Goal: Task Accomplishment & Management: Manage account settings

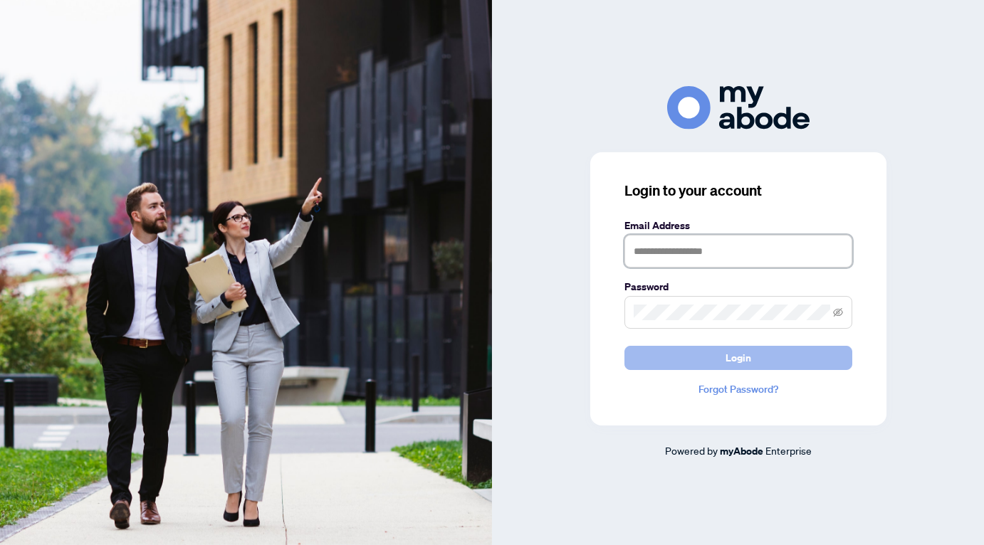
type input "**********"
click at [691, 356] on button "Login" at bounding box center [738, 358] width 228 height 24
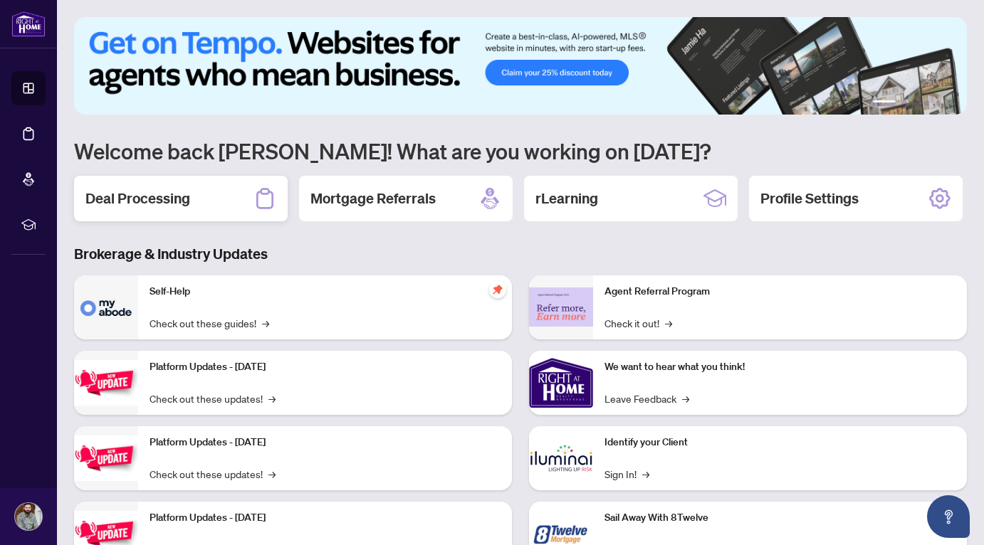
click at [203, 206] on div "Deal Processing" at bounding box center [181, 199] width 214 height 46
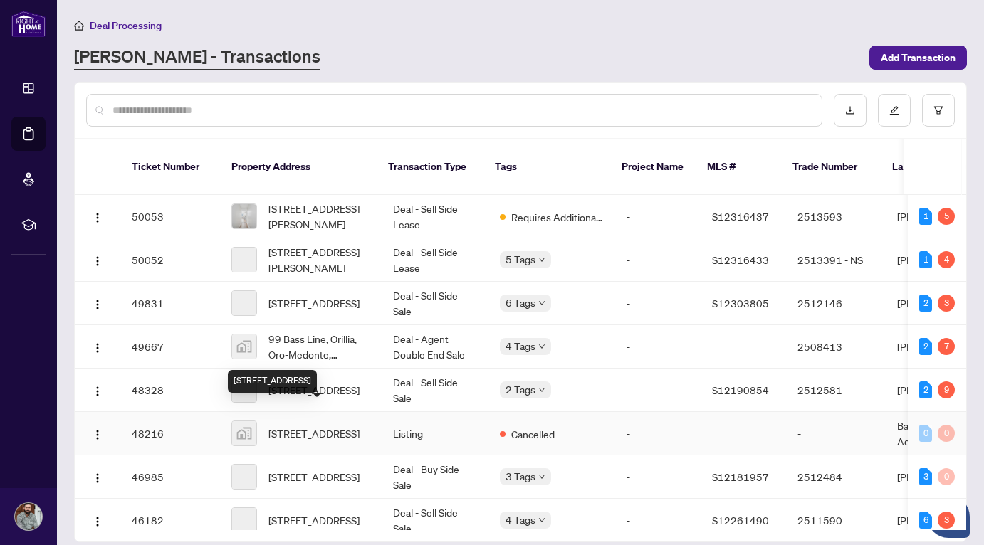
scroll to position [14, 0]
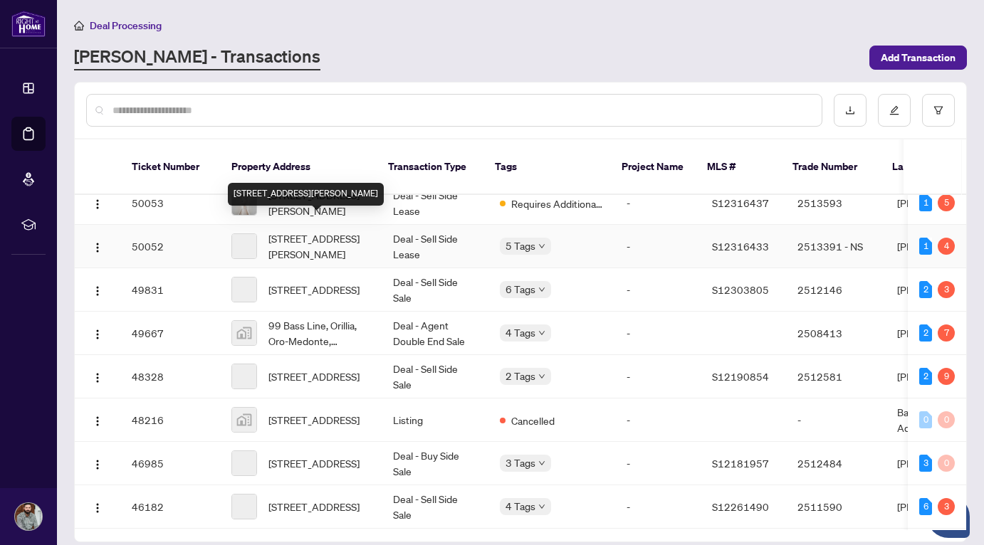
click at [315, 236] on span "[STREET_ADDRESS][PERSON_NAME]" at bounding box center [319, 246] width 102 height 31
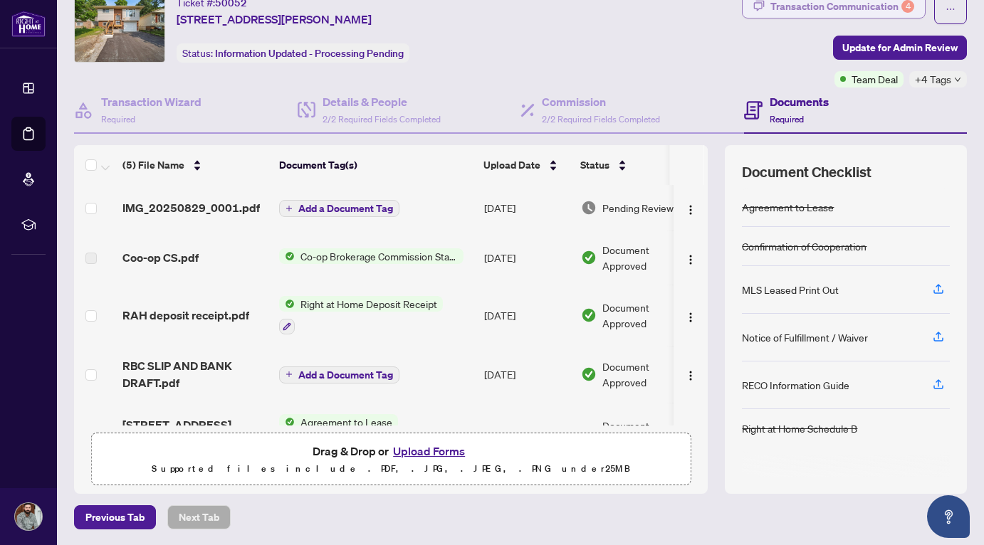
click at [847, 6] on div "Transaction Communication 4" at bounding box center [842, 6] width 144 height 23
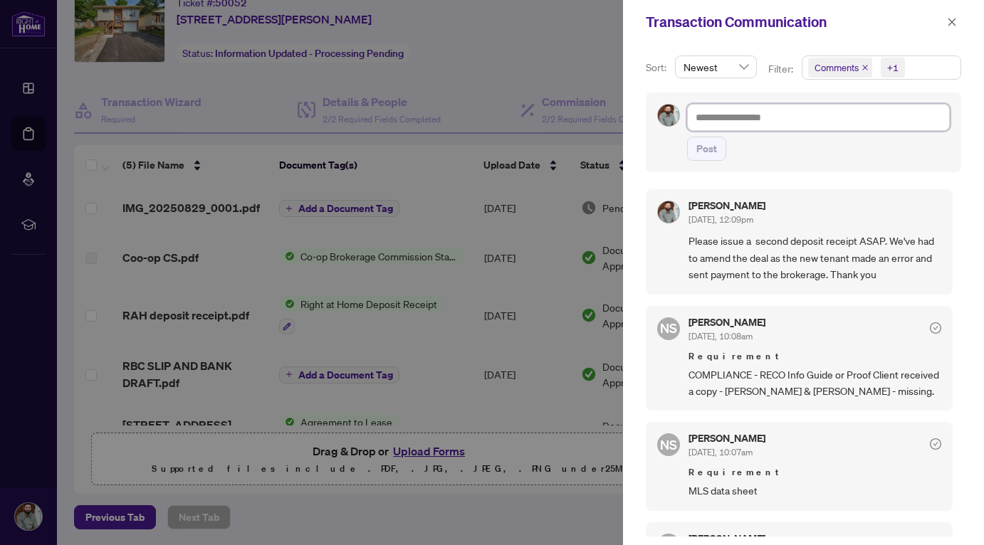
click at [712, 117] on textarea at bounding box center [818, 117] width 263 height 27
click at [483, 112] on div at bounding box center [492, 272] width 984 height 545
click at [953, 20] on icon "close" at bounding box center [952, 22] width 8 height 8
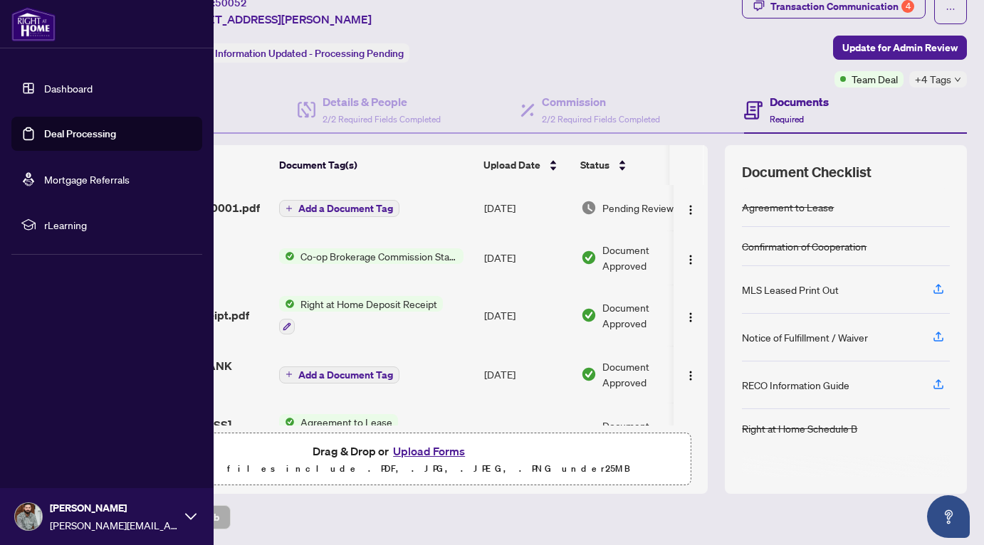
click at [20, 26] on img at bounding box center [33, 24] width 44 height 34
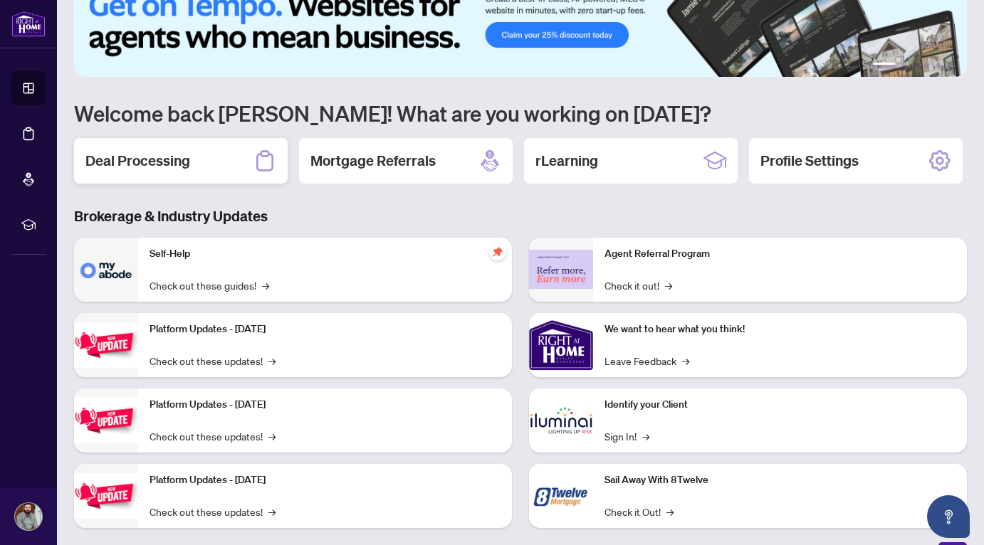
click at [186, 167] on h2 "Deal Processing" at bounding box center [137, 161] width 105 height 20
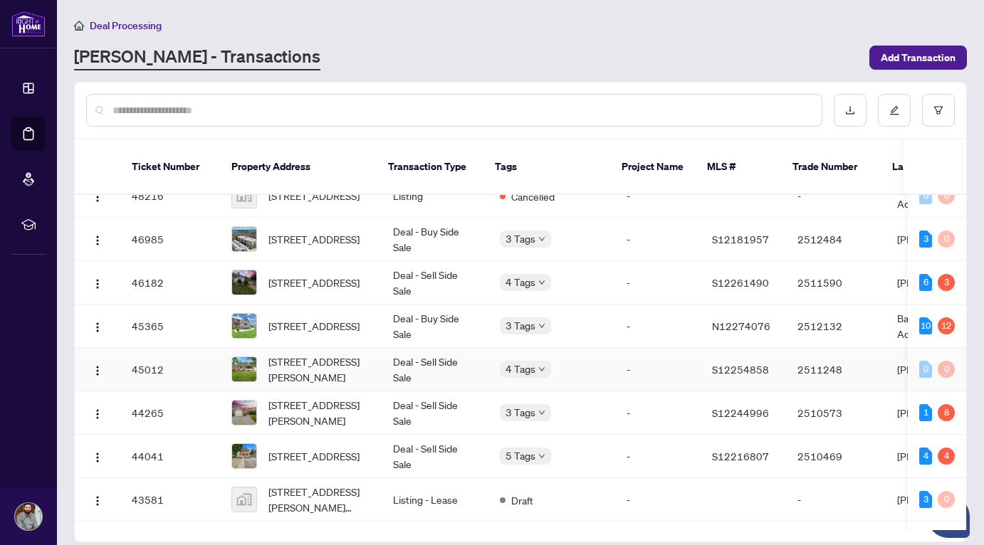
scroll to position [241, 0]
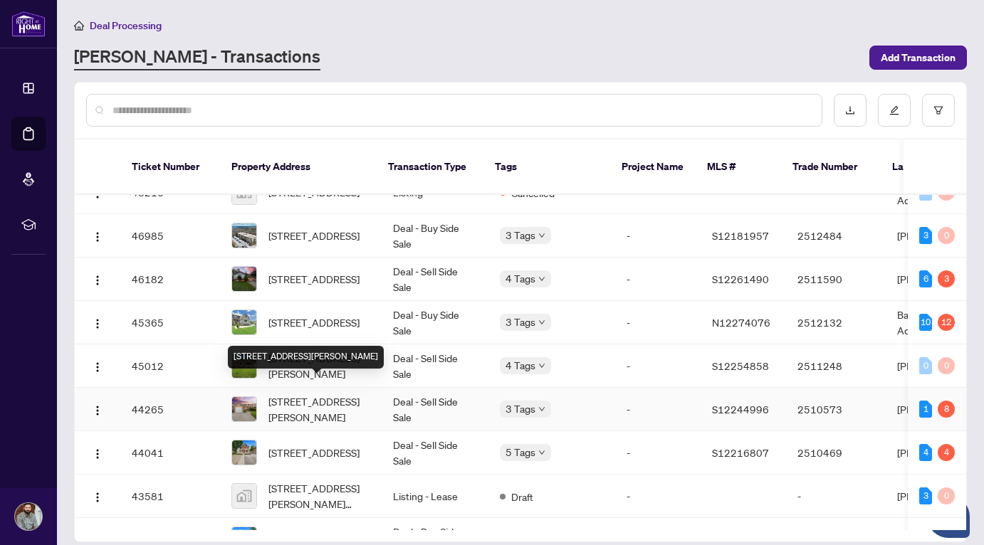
click at [309, 394] on span "[STREET_ADDRESS][PERSON_NAME]" at bounding box center [319, 409] width 102 height 31
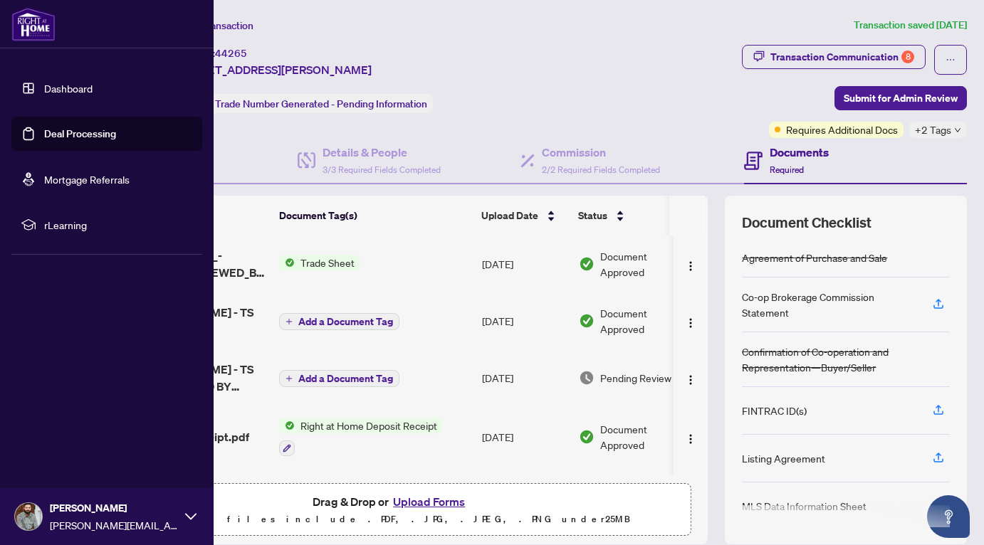
click at [42, 13] on img at bounding box center [33, 24] width 44 height 34
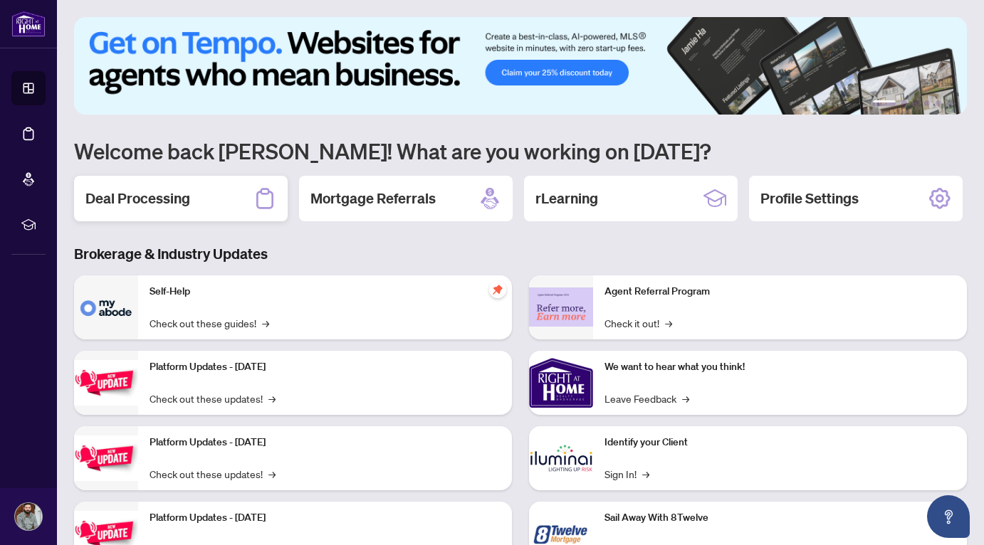
click at [216, 197] on div "Deal Processing" at bounding box center [181, 199] width 214 height 46
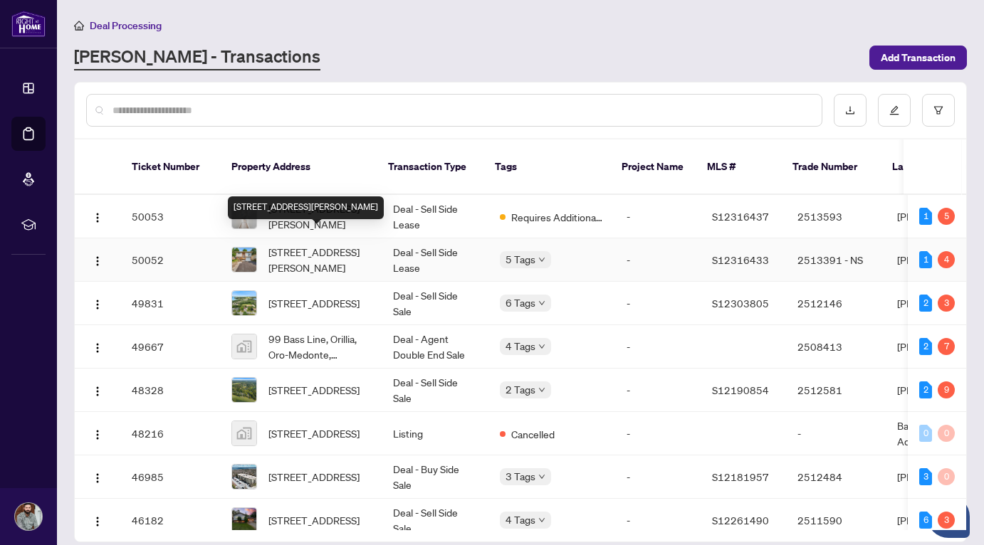
click at [318, 253] on span "[STREET_ADDRESS][PERSON_NAME]" at bounding box center [319, 259] width 102 height 31
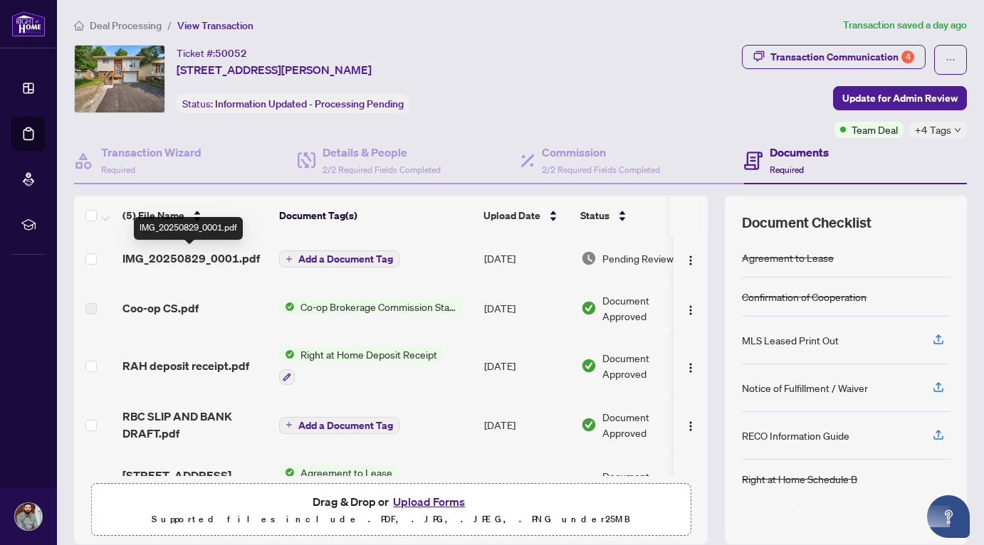
click at [210, 255] on span "IMG_20250829_0001.pdf" at bounding box center [190, 258] width 137 height 17
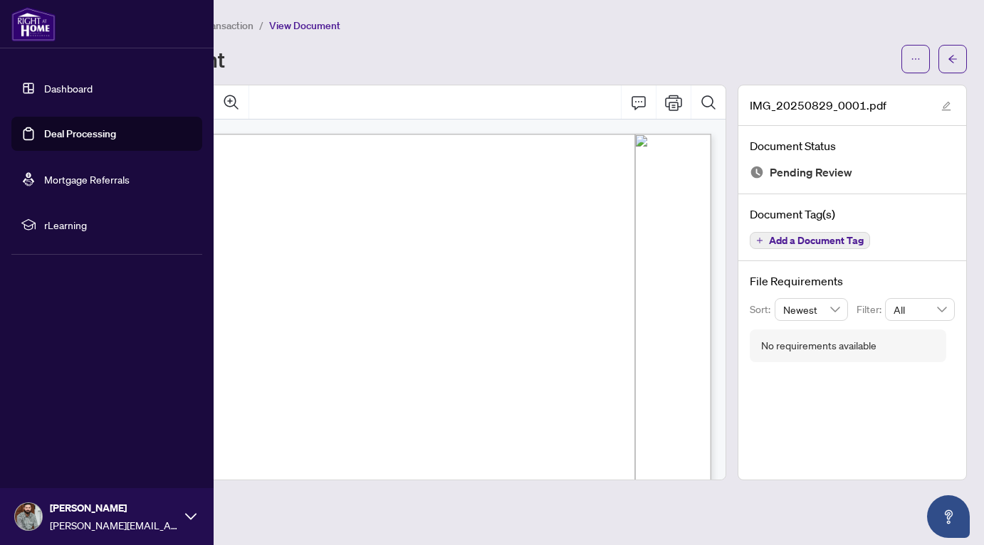
click at [36, 33] on img at bounding box center [33, 24] width 44 height 34
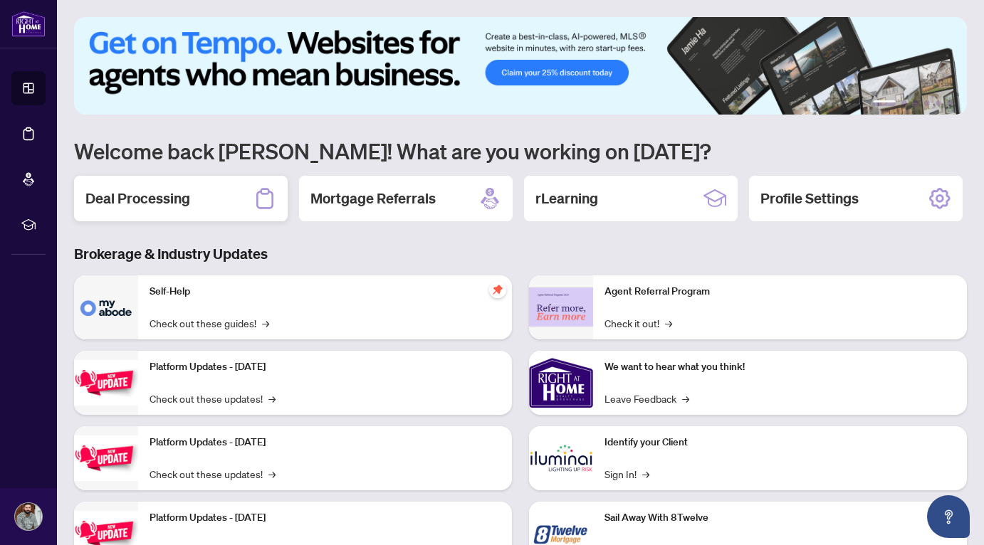
click at [195, 196] on div "Deal Processing" at bounding box center [181, 199] width 214 height 46
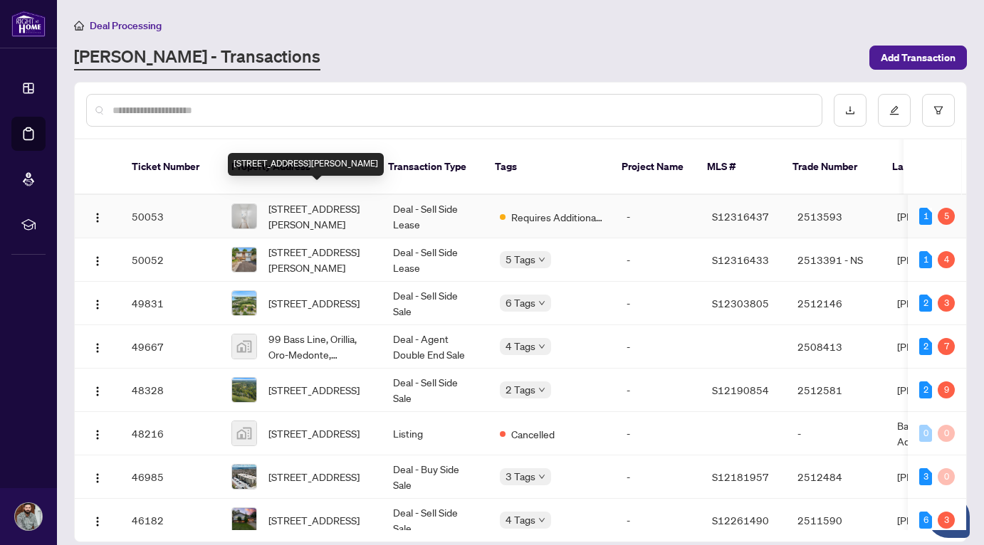
click at [327, 202] on span "[STREET_ADDRESS][PERSON_NAME]" at bounding box center [319, 216] width 102 height 31
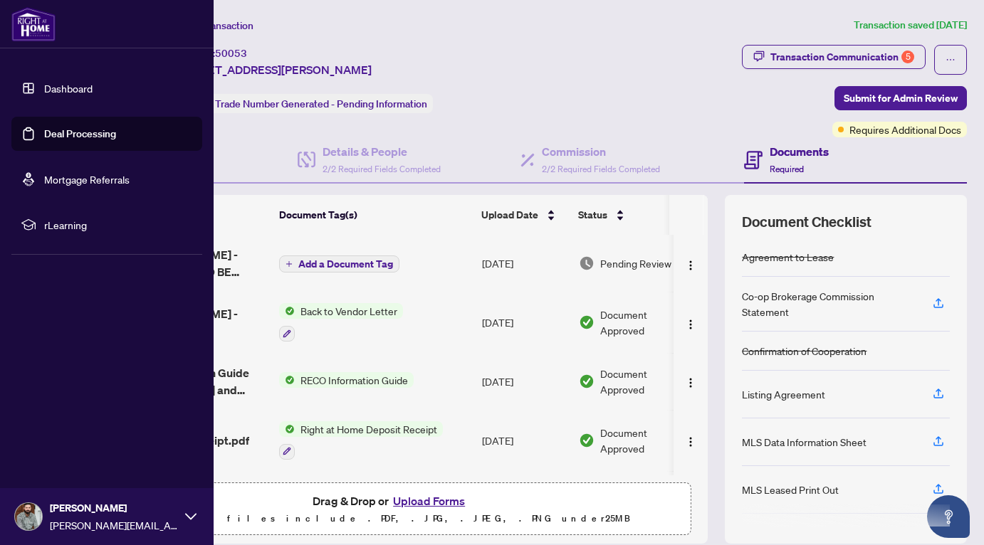
click at [35, 19] on img at bounding box center [33, 24] width 44 height 34
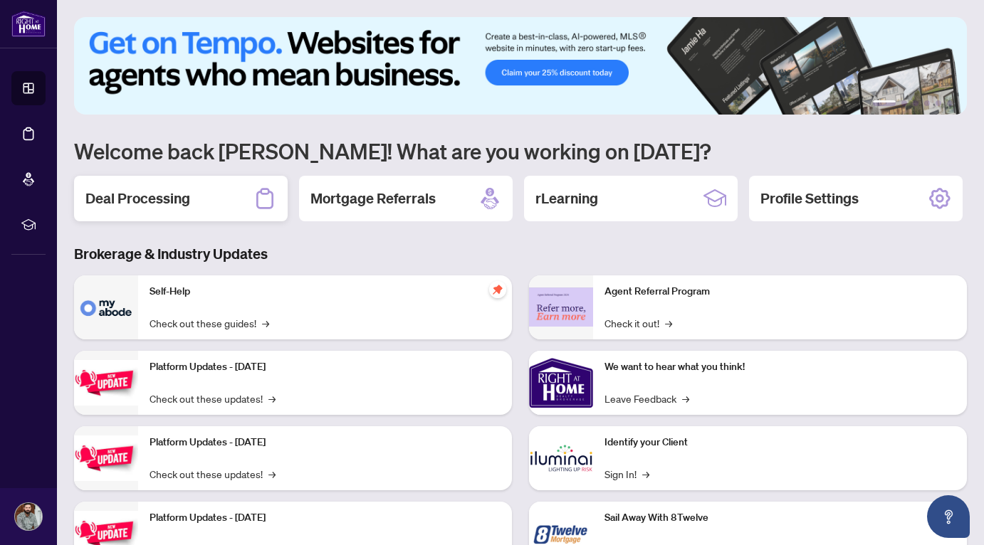
click at [176, 194] on h2 "Deal Processing" at bounding box center [137, 199] width 105 height 20
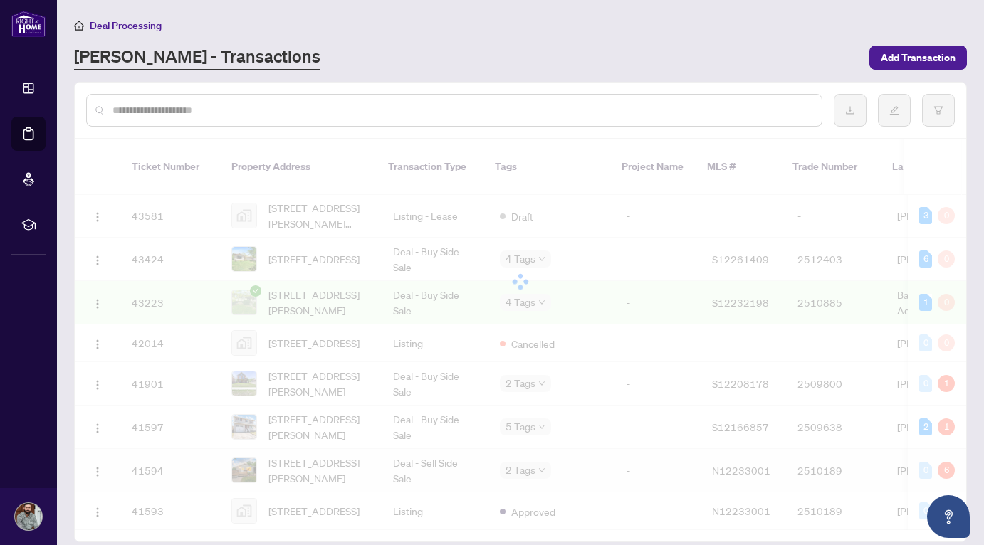
scroll to position [537, 0]
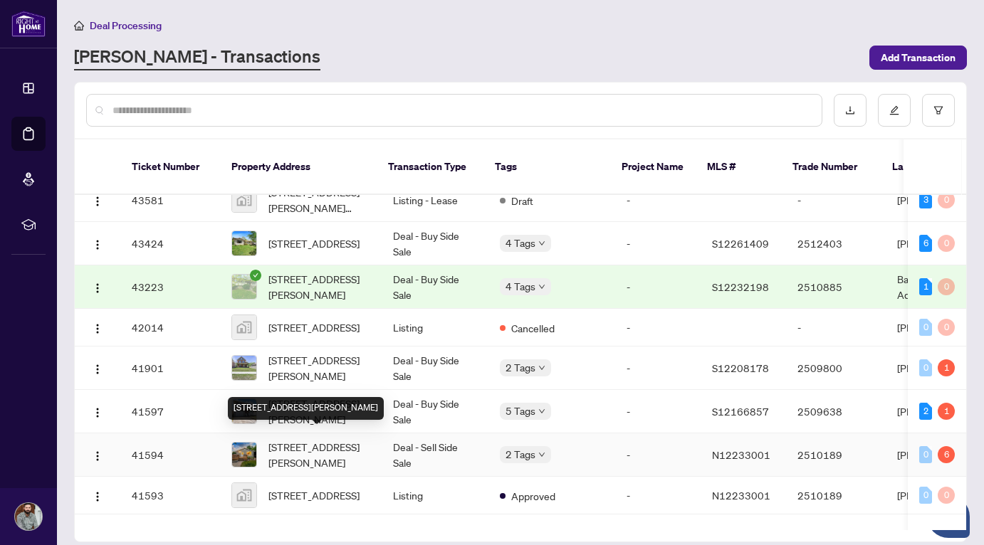
click at [303, 439] on span "[STREET_ADDRESS][PERSON_NAME]" at bounding box center [319, 454] width 102 height 31
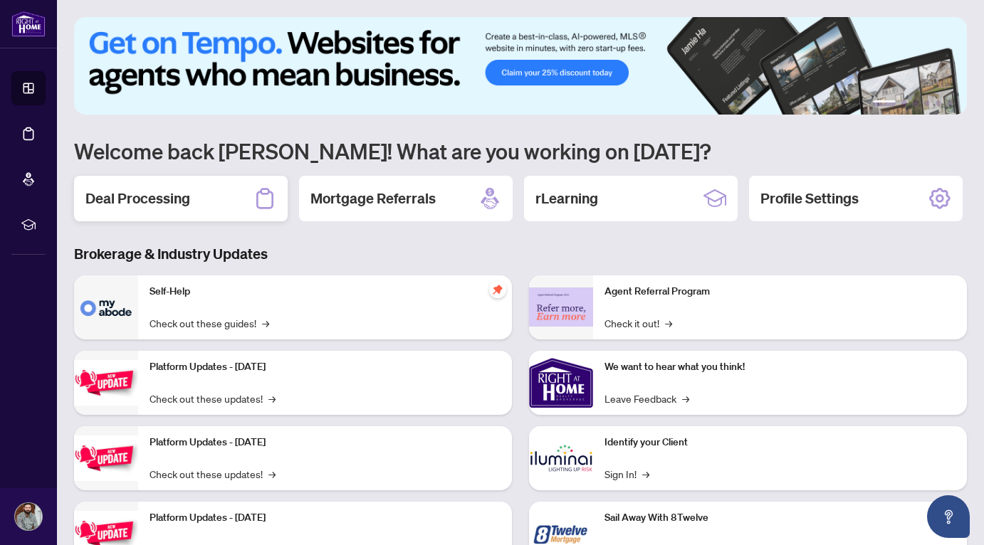
click at [244, 186] on div "Deal Processing" at bounding box center [181, 199] width 214 height 46
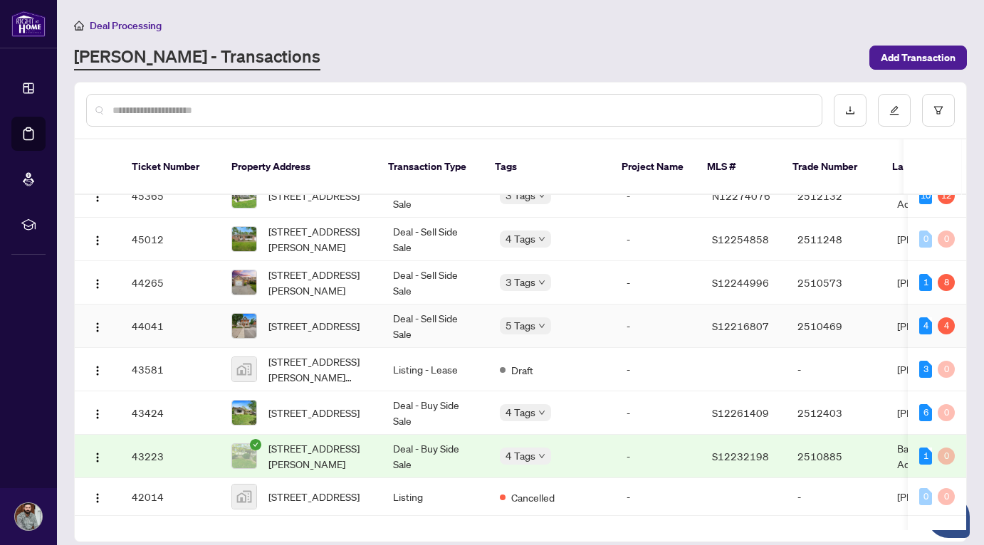
scroll to position [372, 0]
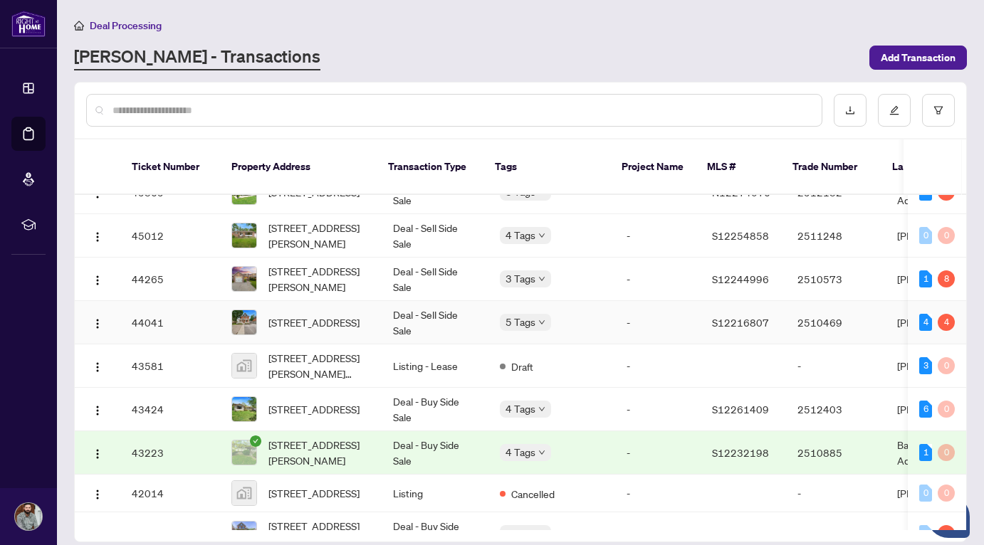
click at [303, 315] on span "[STREET_ADDRESS]" at bounding box center [313, 323] width 91 height 16
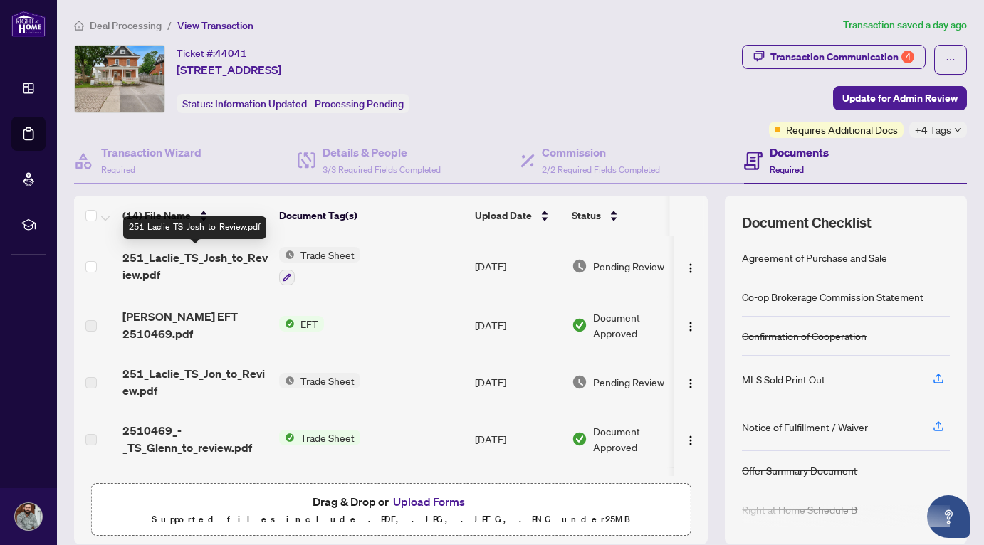
click at [236, 260] on span "251_Laclie_TS_Josh_to_Review.pdf" at bounding box center [194, 266] width 145 height 34
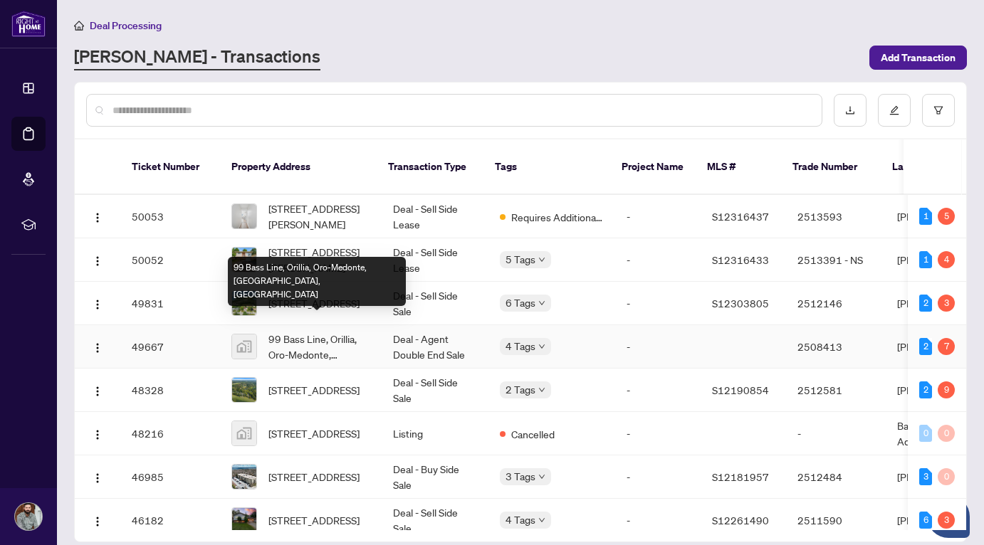
click at [322, 331] on span "99 Bass Line, Orillia, Oro-Medonte, [GEOGRAPHIC_DATA], [GEOGRAPHIC_DATA]" at bounding box center [319, 346] width 102 height 31
